Goal: Navigation & Orientation: Find specific page/section

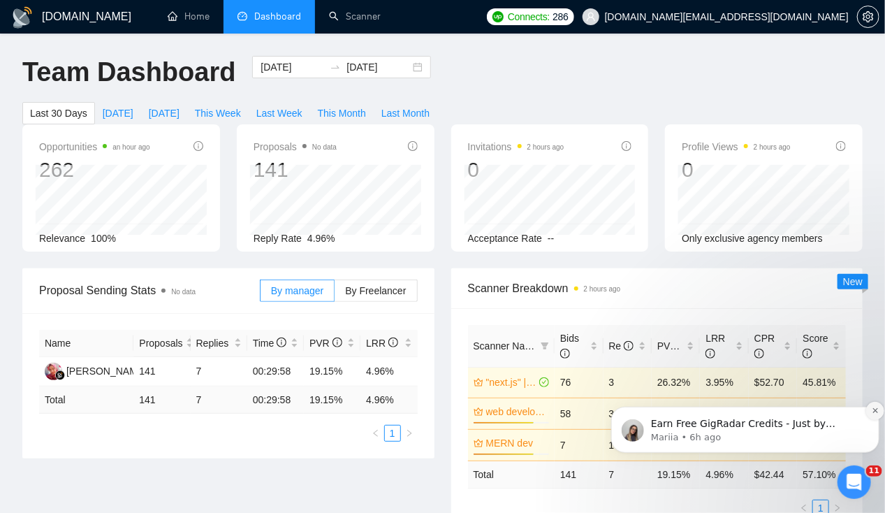
click at [873, 411] on icon "Dismiss notification" at bounding box center [874, 409] width 5 height 5
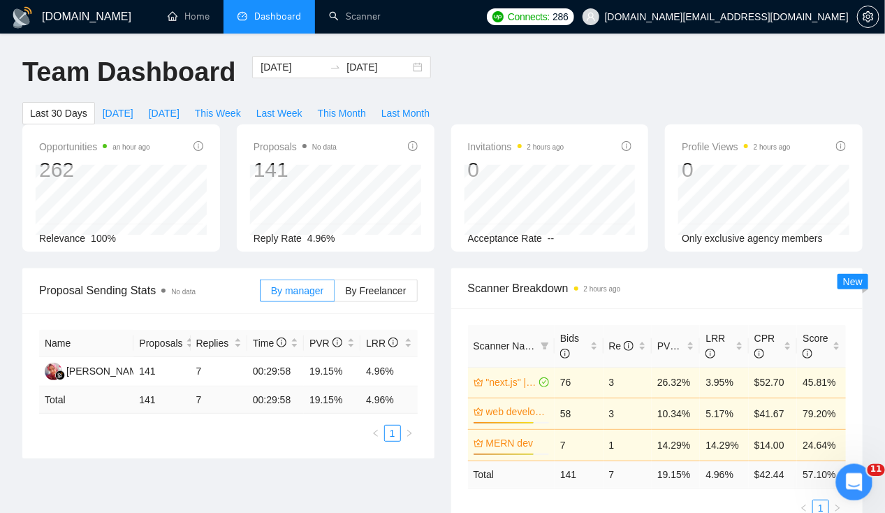
click at [867, 476] on div "Open Intercom Messenger" at bounding box center [852, 480] width 46 height 46
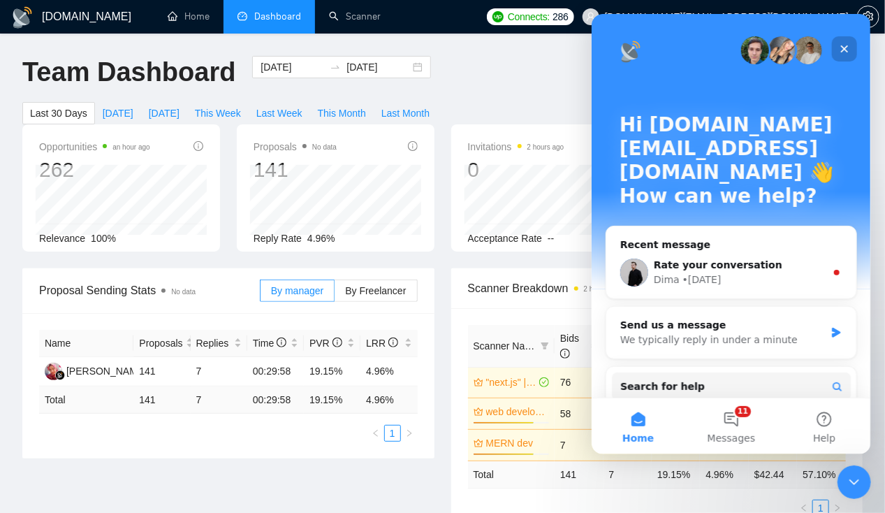
click at [835, 49] on div "Close" at bounding box center [843, 48] width 25 height 25
